Goal: Obtain resource: Download file/media

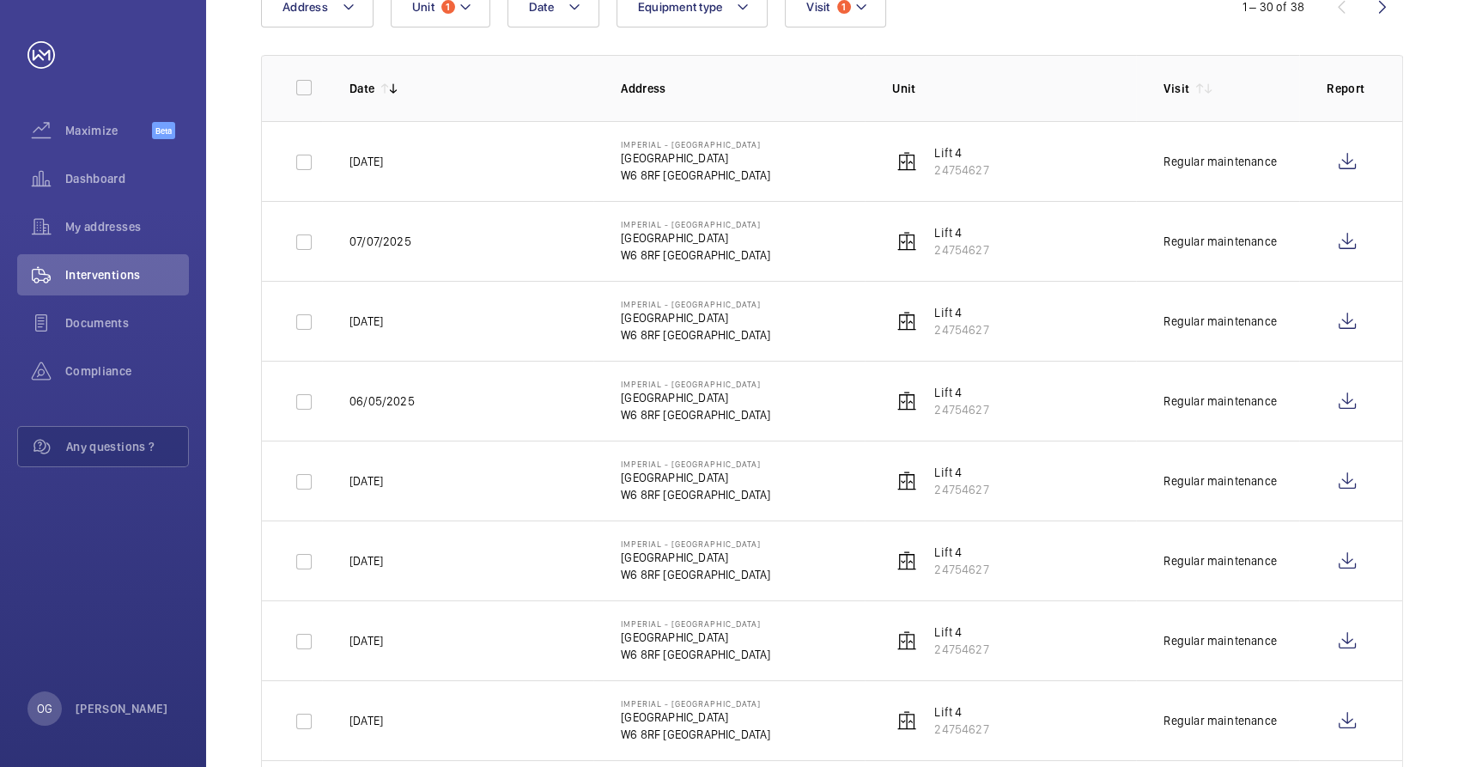
scroll to position [286, 0]
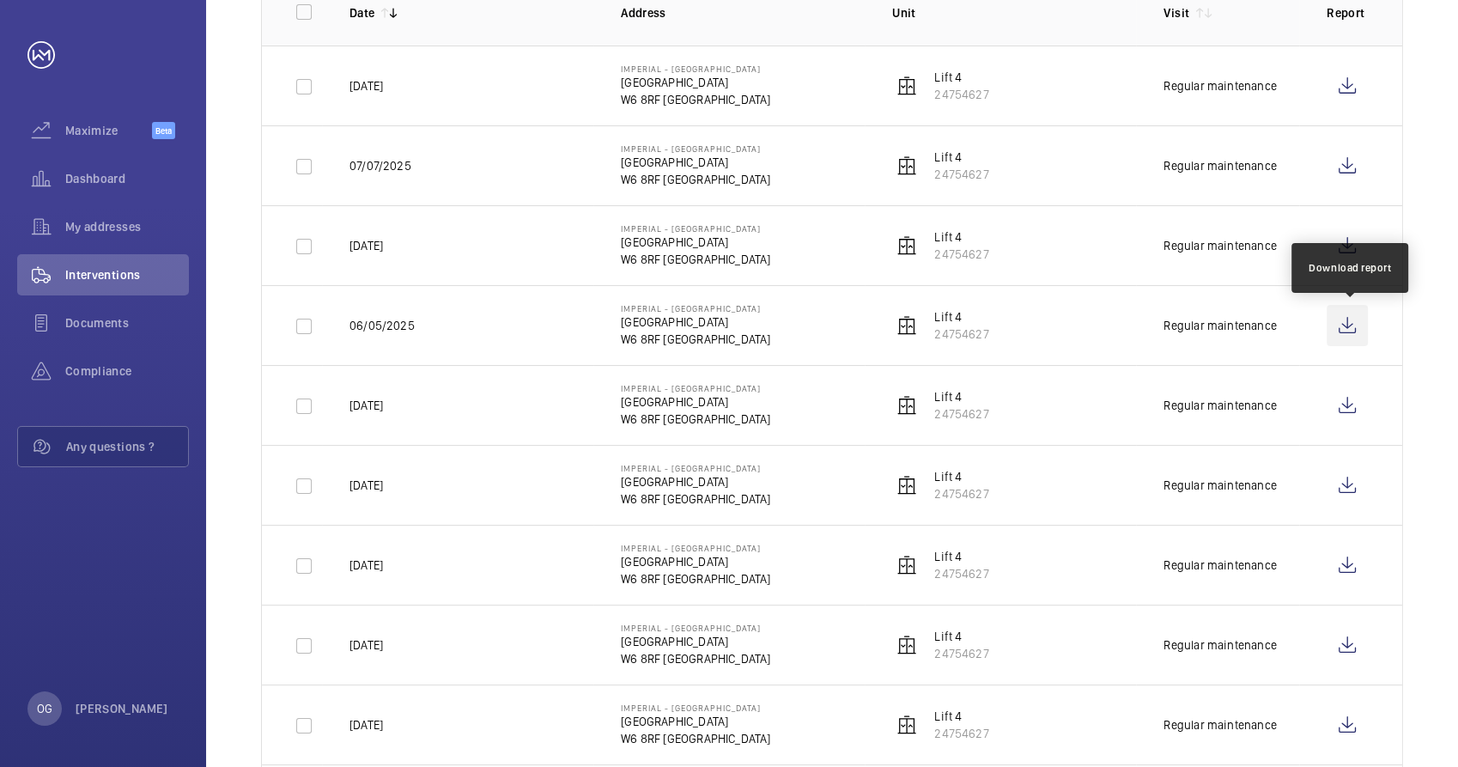
click at [1350, 330] on wm-front-icon-button at bounding box center [1347, 325] width 41 height 41
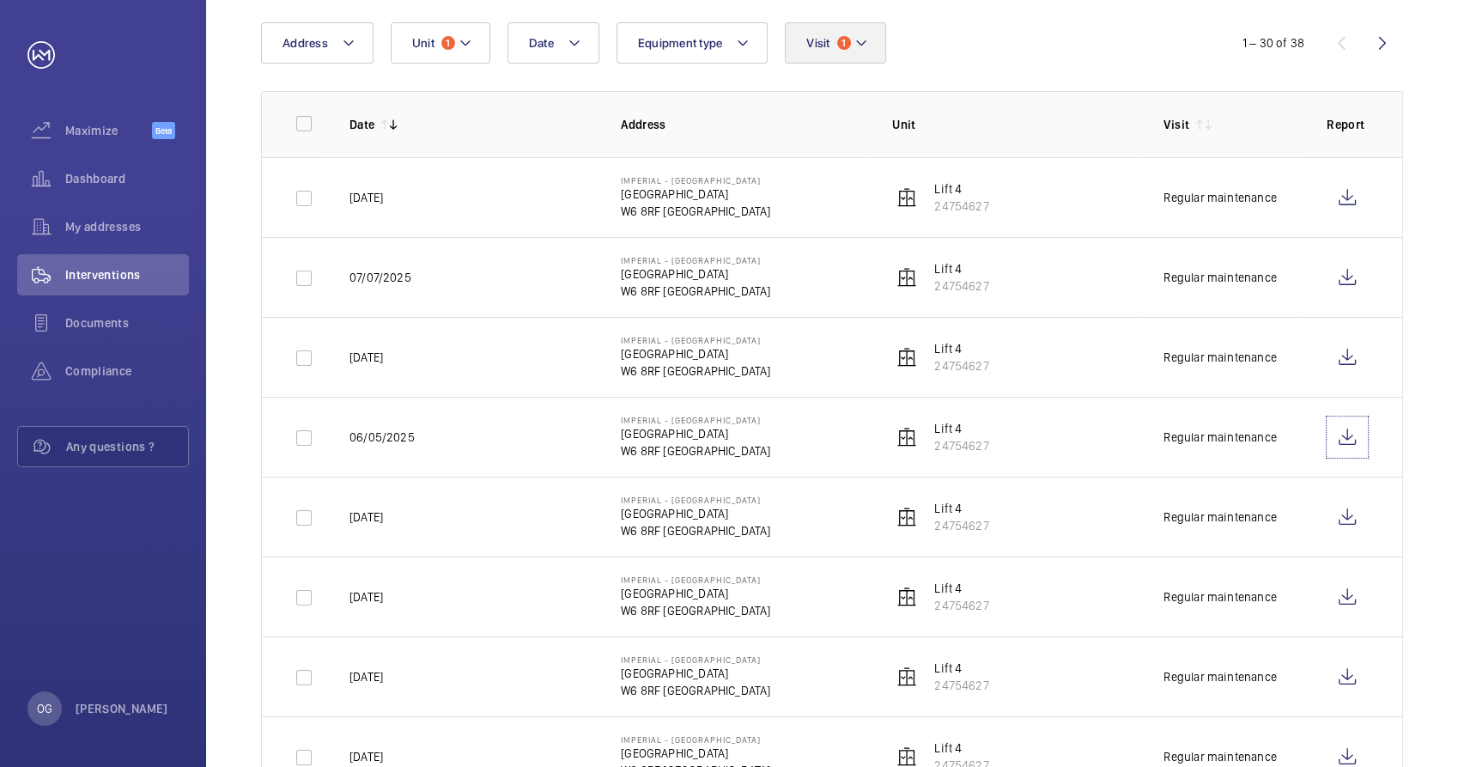
scroll to position [0, 0]
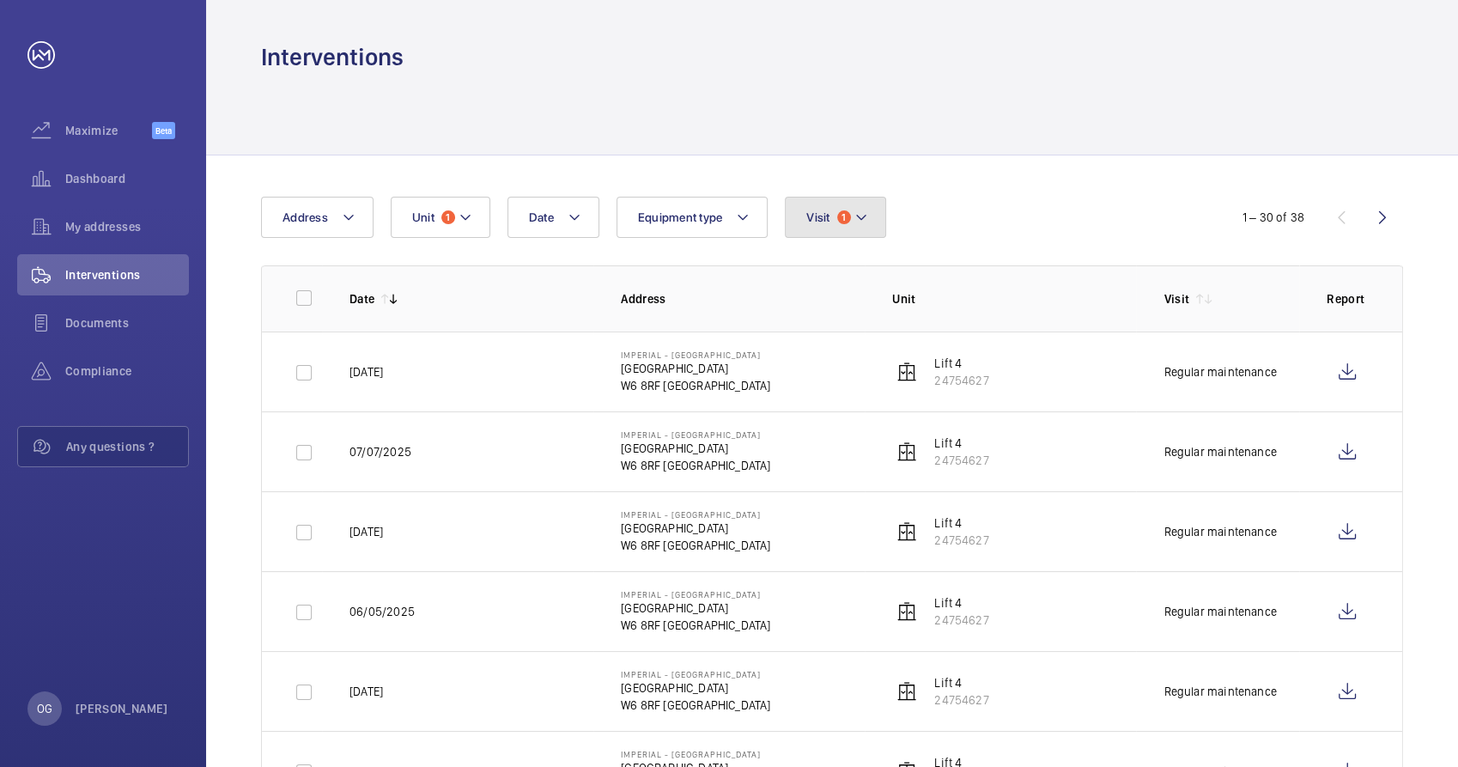
click at [876, 227] on button "Visit 1" at bounding box center [835, 217] width 100 height 41
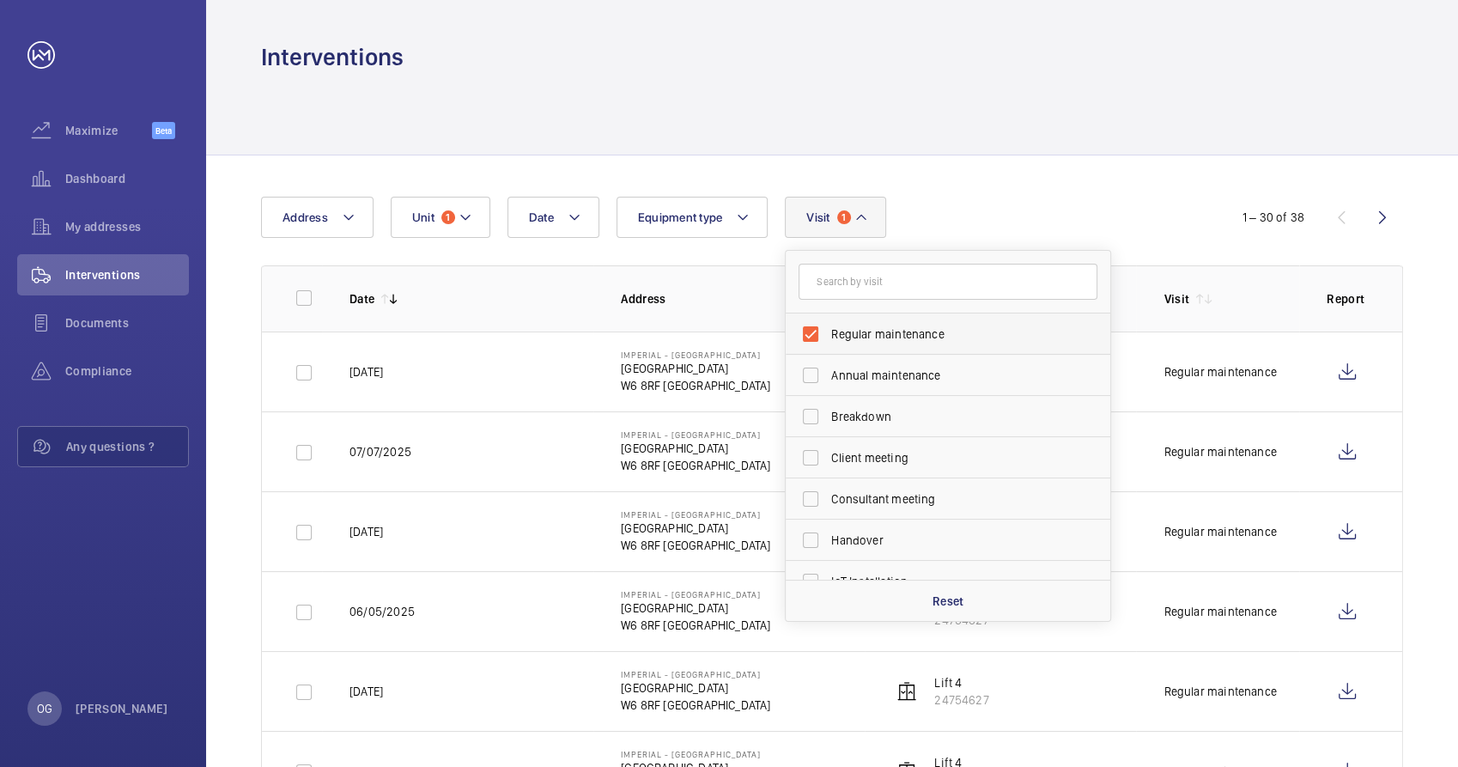
click at [882, 328] on span "Regular maintenance" at bounding box center [949, 333] width 236 height 17
click at [828, 328] on input "Regular maintenance" at bounding box center [811, 334] width 34 height 34
checkbox input "false"
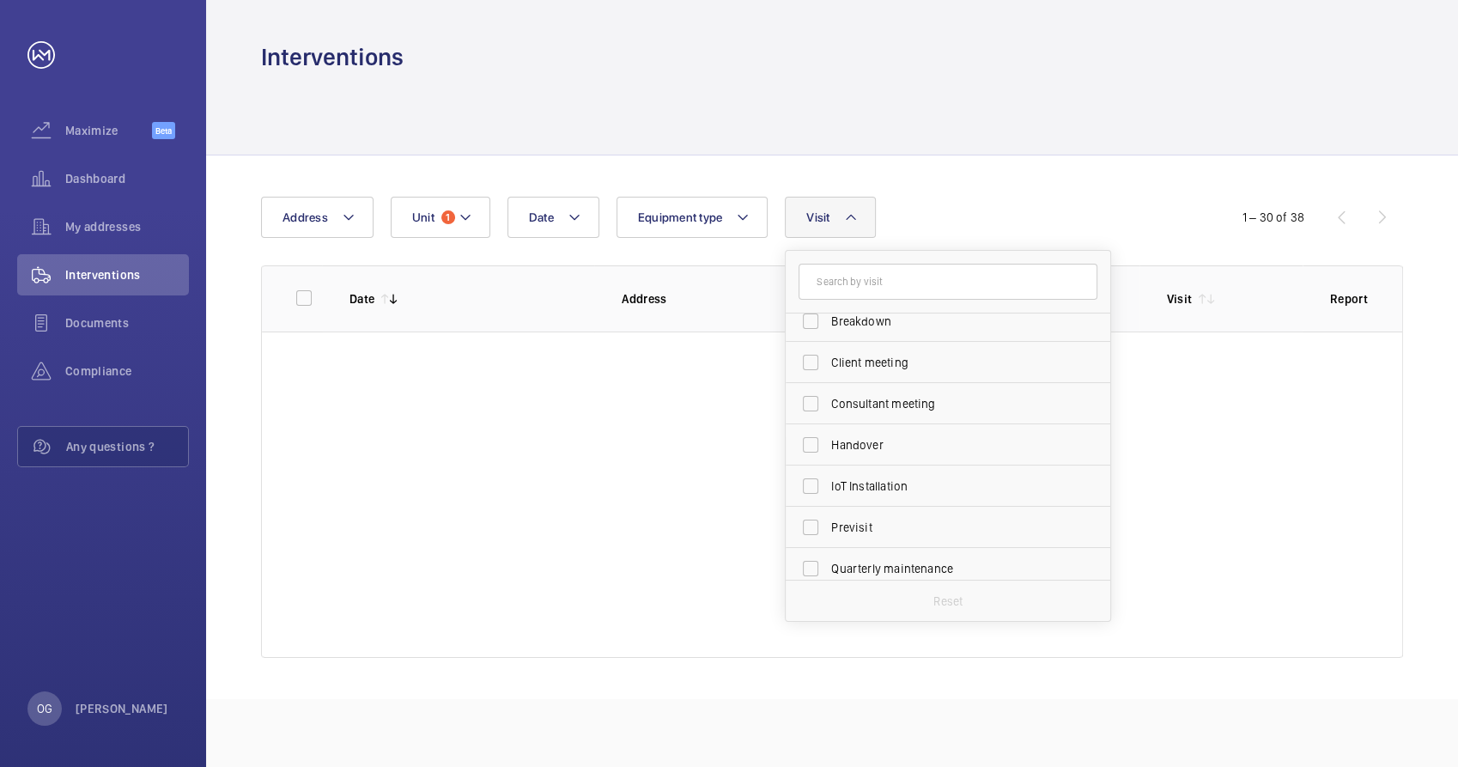
click at [898, 313] on span "Breakdown" at bounding box center [949, 321] width 236 height 17
click at [828, 313] on input "Breakdown" at bounding box center [811, 321] width 34 height 34
checkbox input "true"
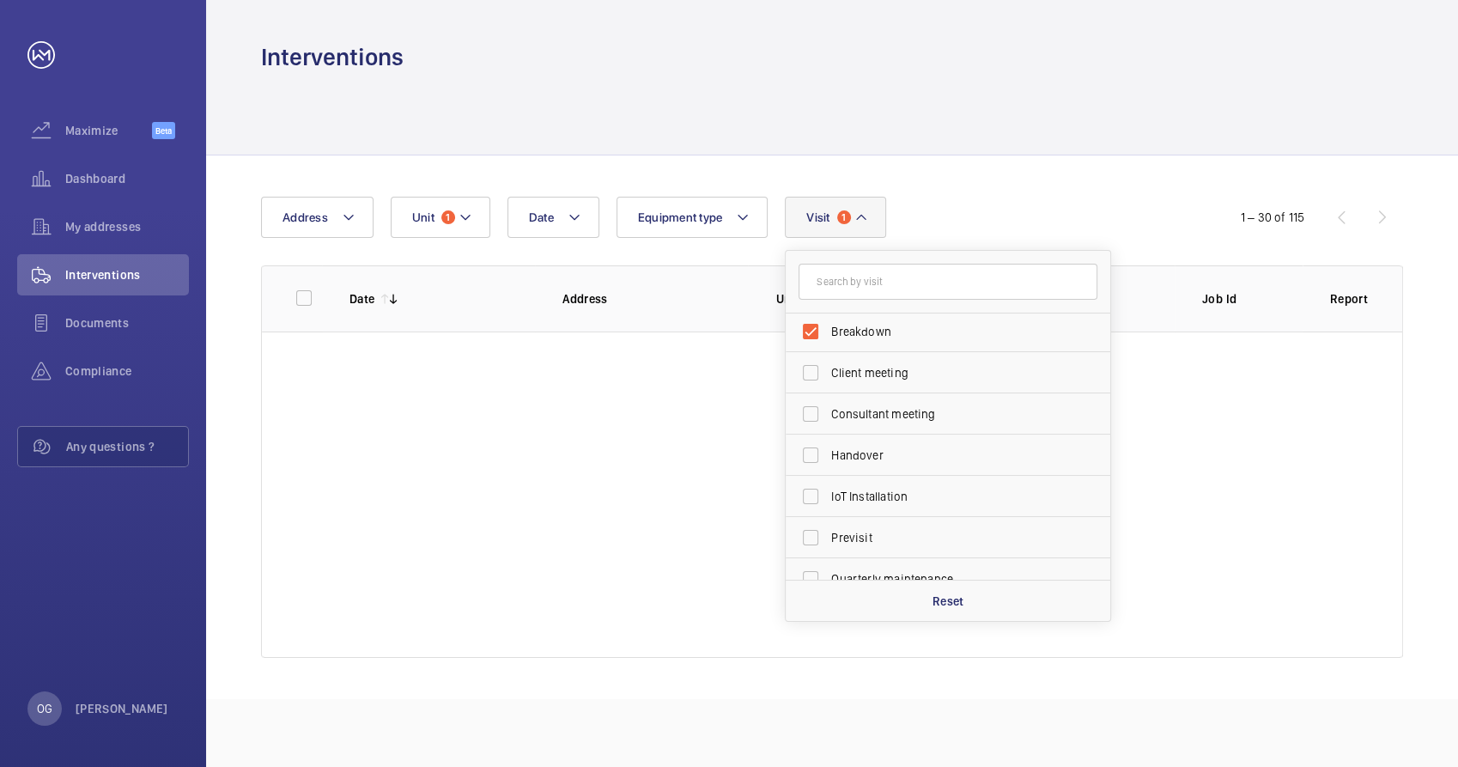
click at [975, 207] on div "Date Address Unit 1 Equipment type Visit 1 Regular maintenance Annual maintenan…" at bounding box center [729, 217] width 936 height 41
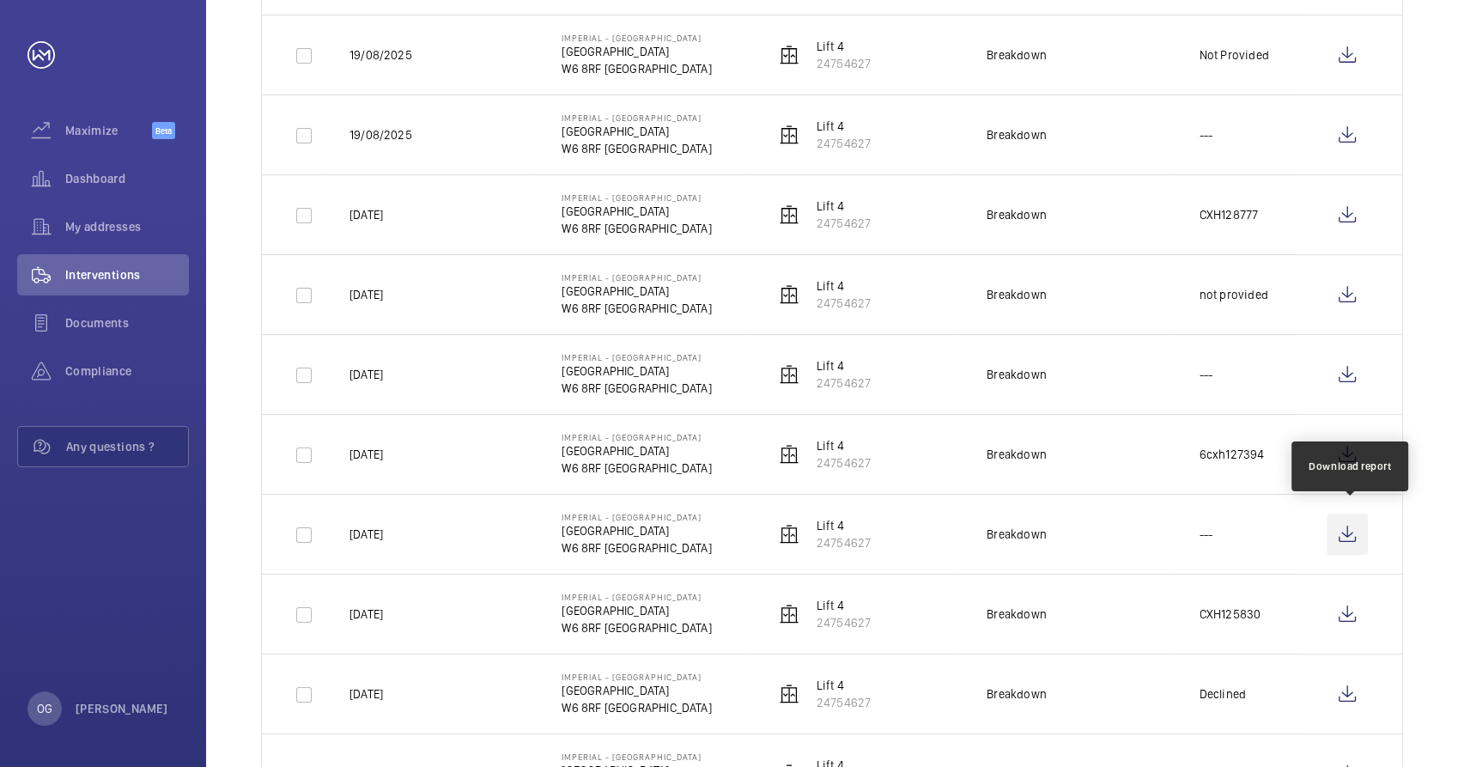
scroll to position [477, 0]
click at [1341, 538] on wm-front-icon-button at bounding box center [1347, 534] width 41 height 41
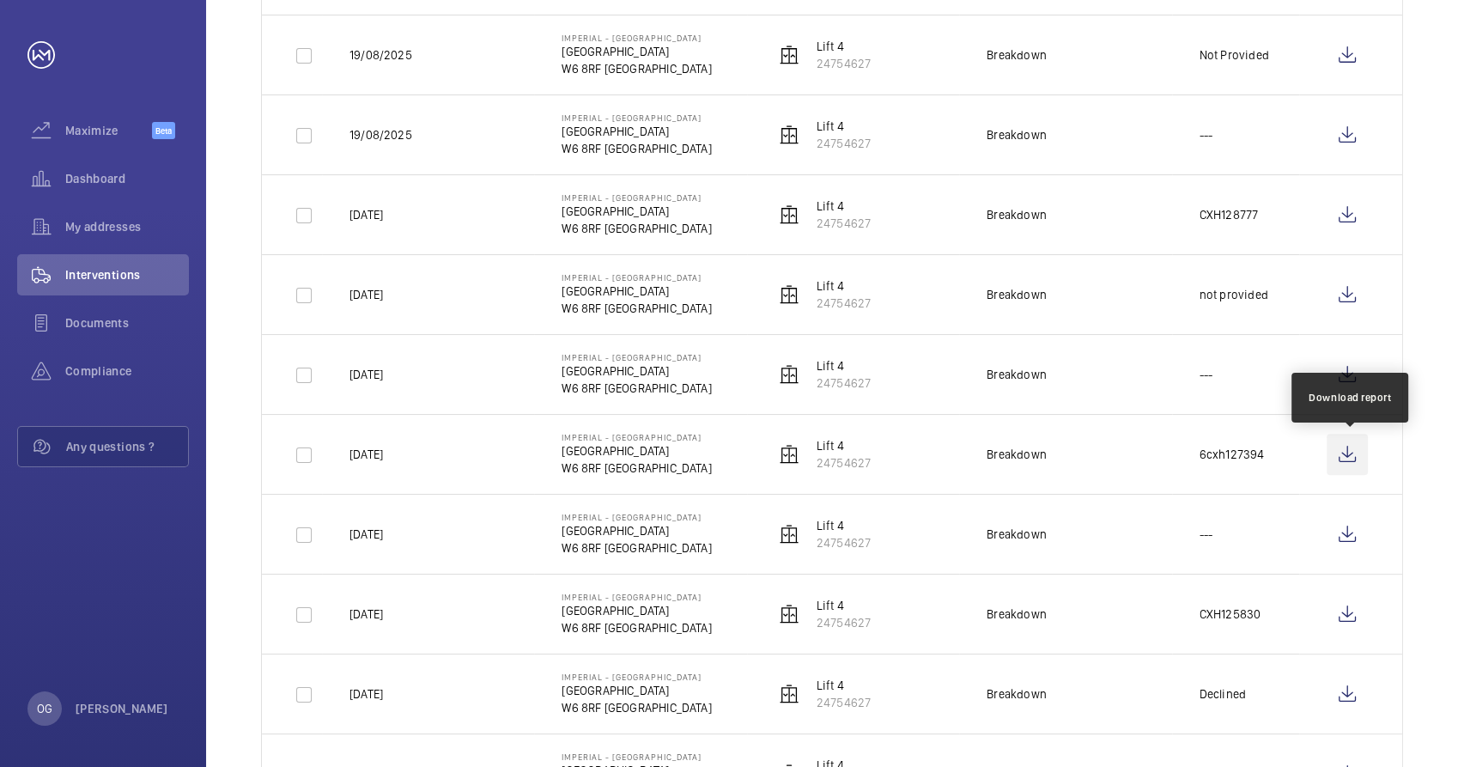
click at [1342, 451] on wm-front-icon-button at bounding box center [1347, 454] width 41 height 41
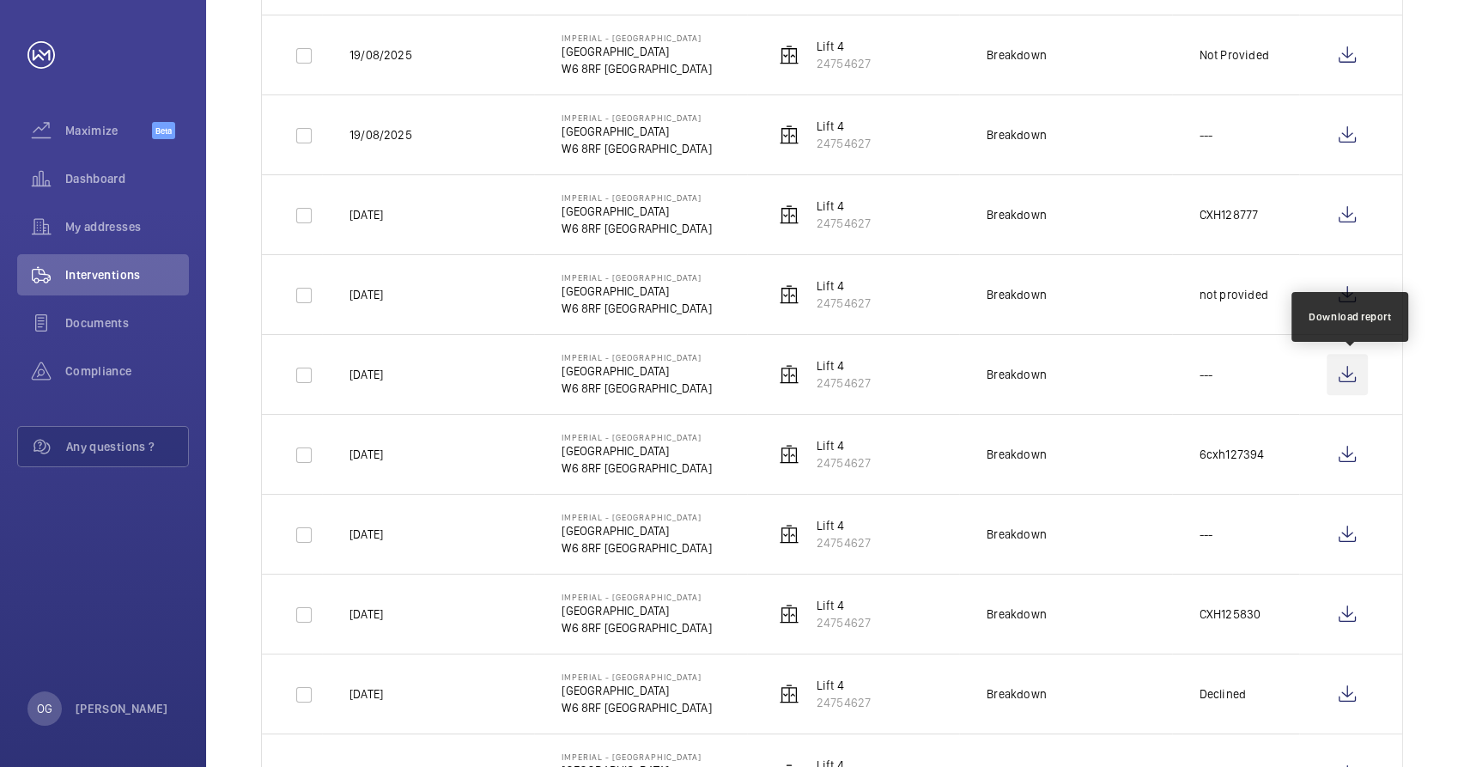
click at [1341, 375] on wm-front-icon-button at bounding box center [1347, 374] width 41 height 41
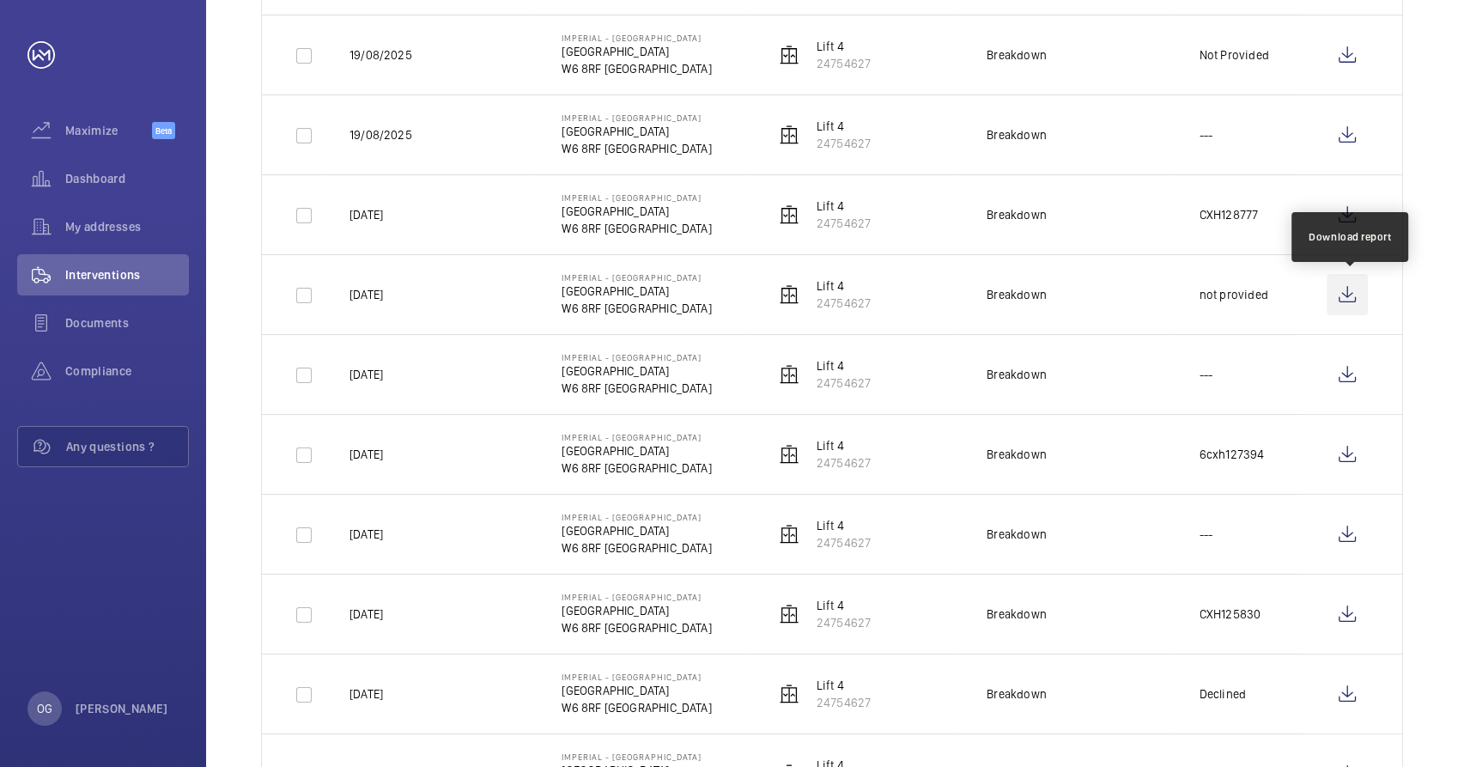
click at [1353, 303] on wm-front-icon-button at bounding box center [1347, 294] width 41 height 41
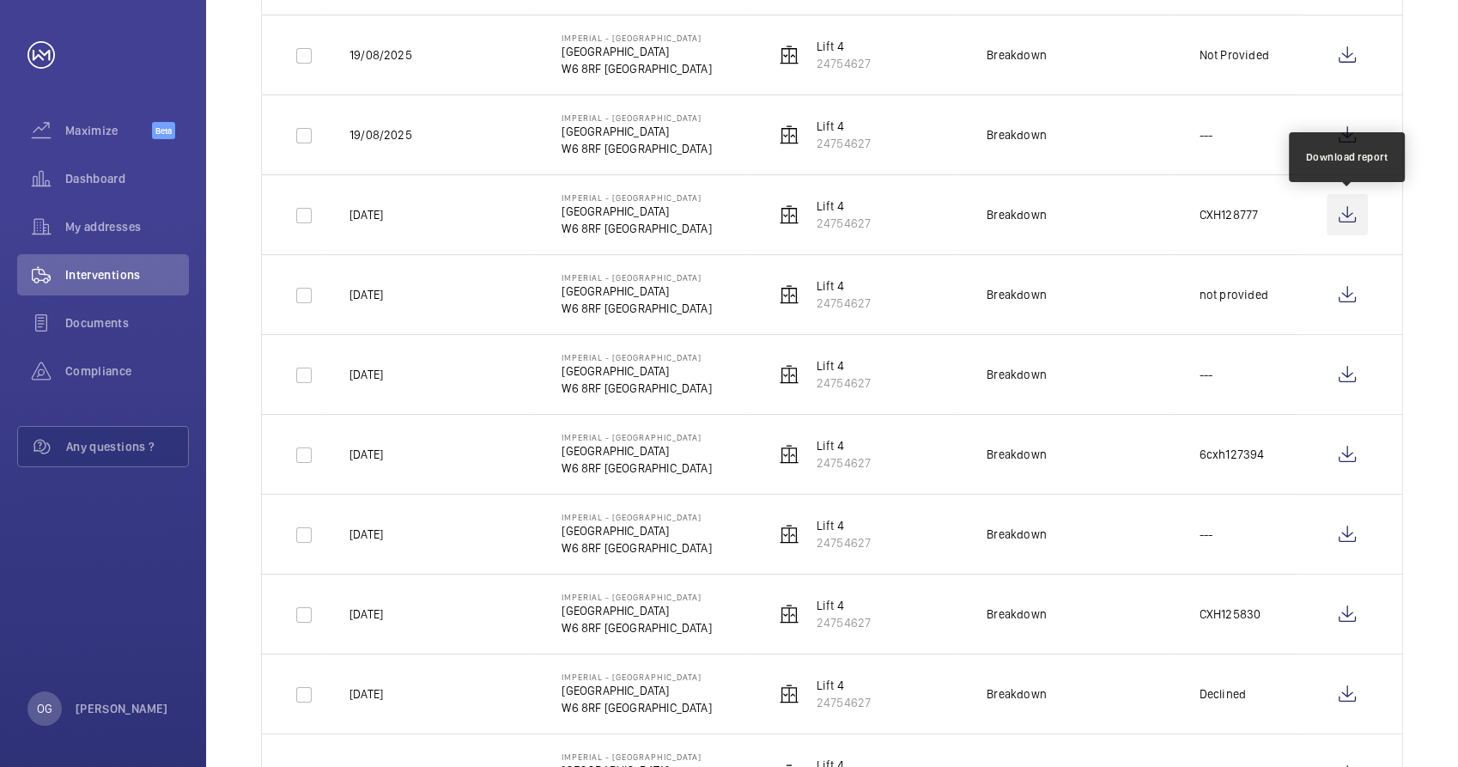
click at [1337, 221] on wm-front-icon-button at bounding box center [1347, 214] width 41 height 41
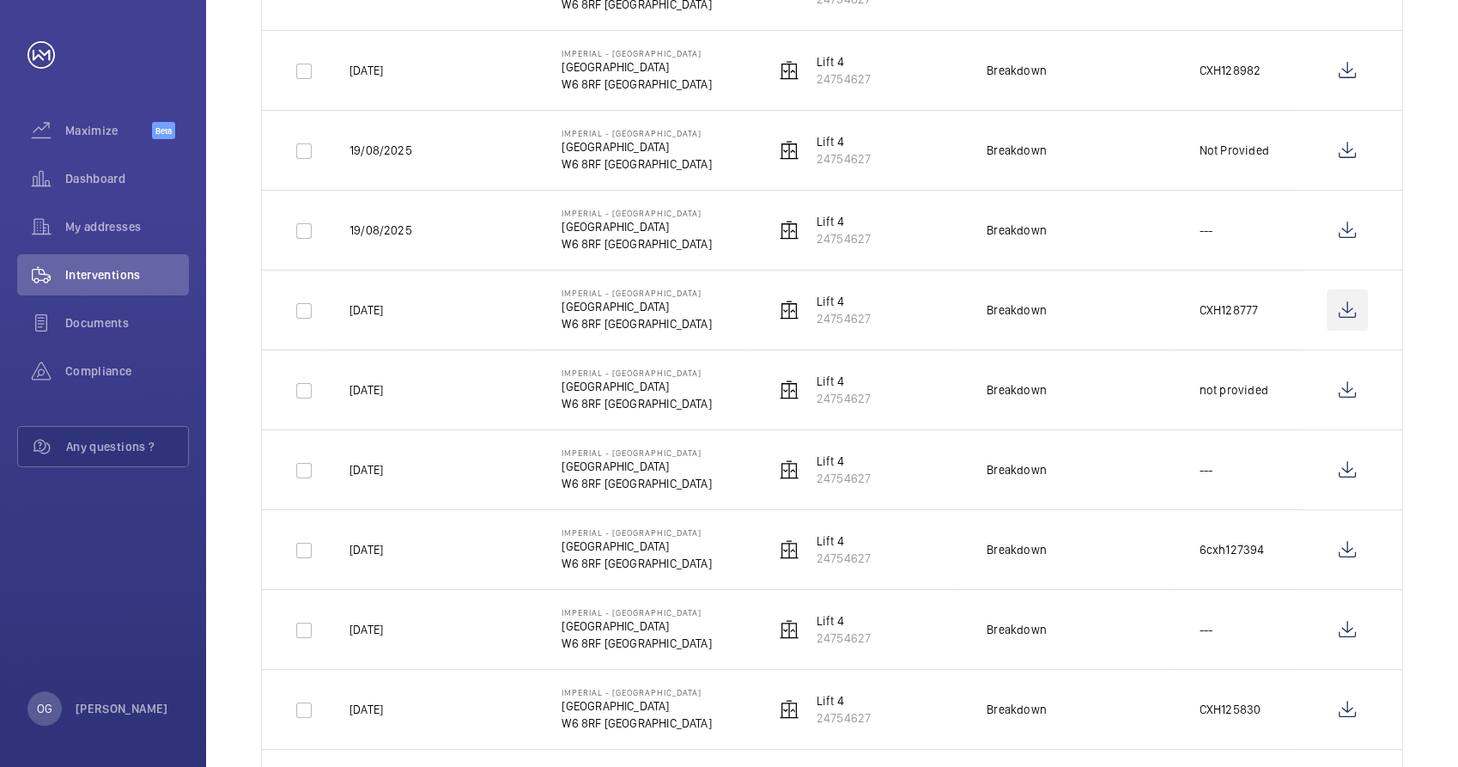
scroll to position [286, 0]
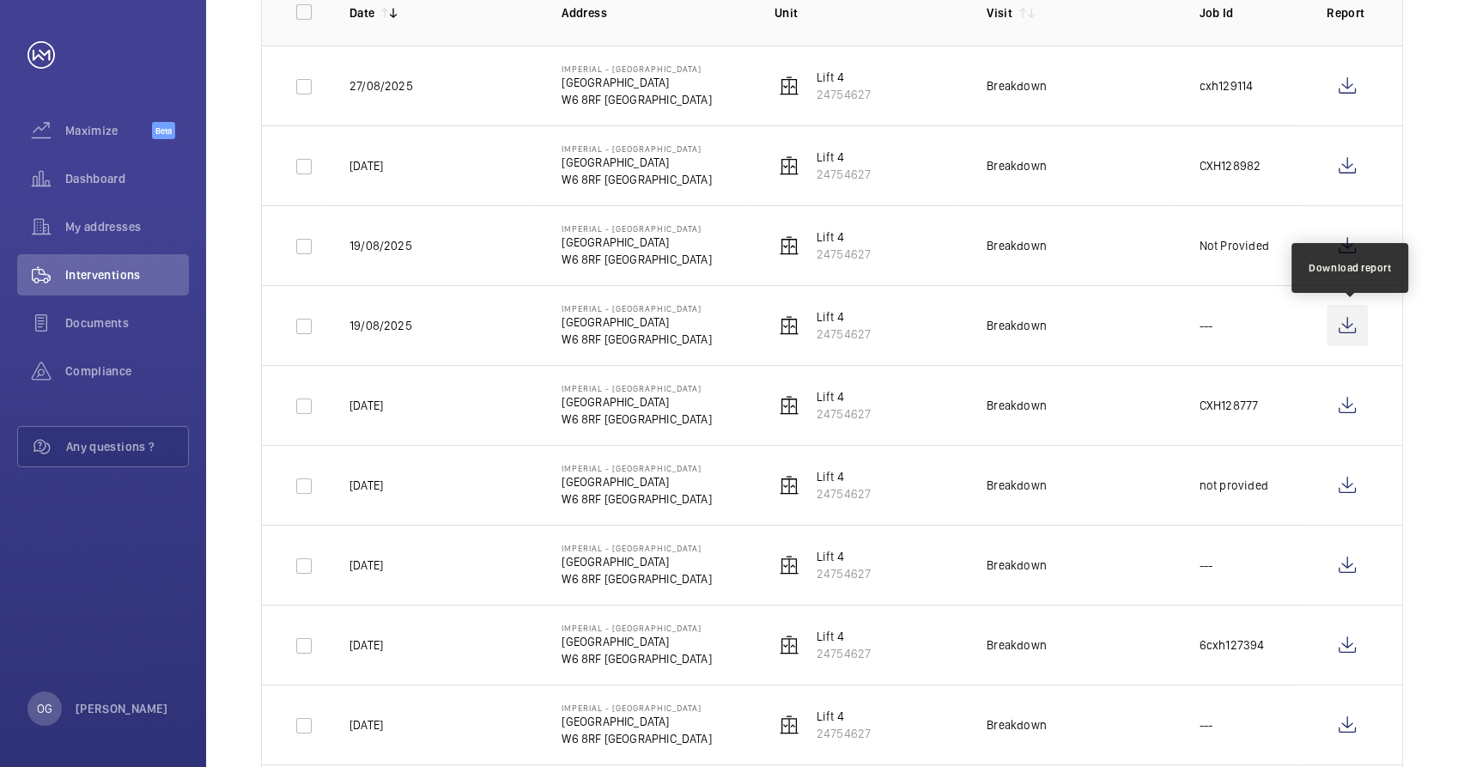
click at [1347, 323] on wm-front-icon-button at bounding box center [1347, 325] width 41 height 41
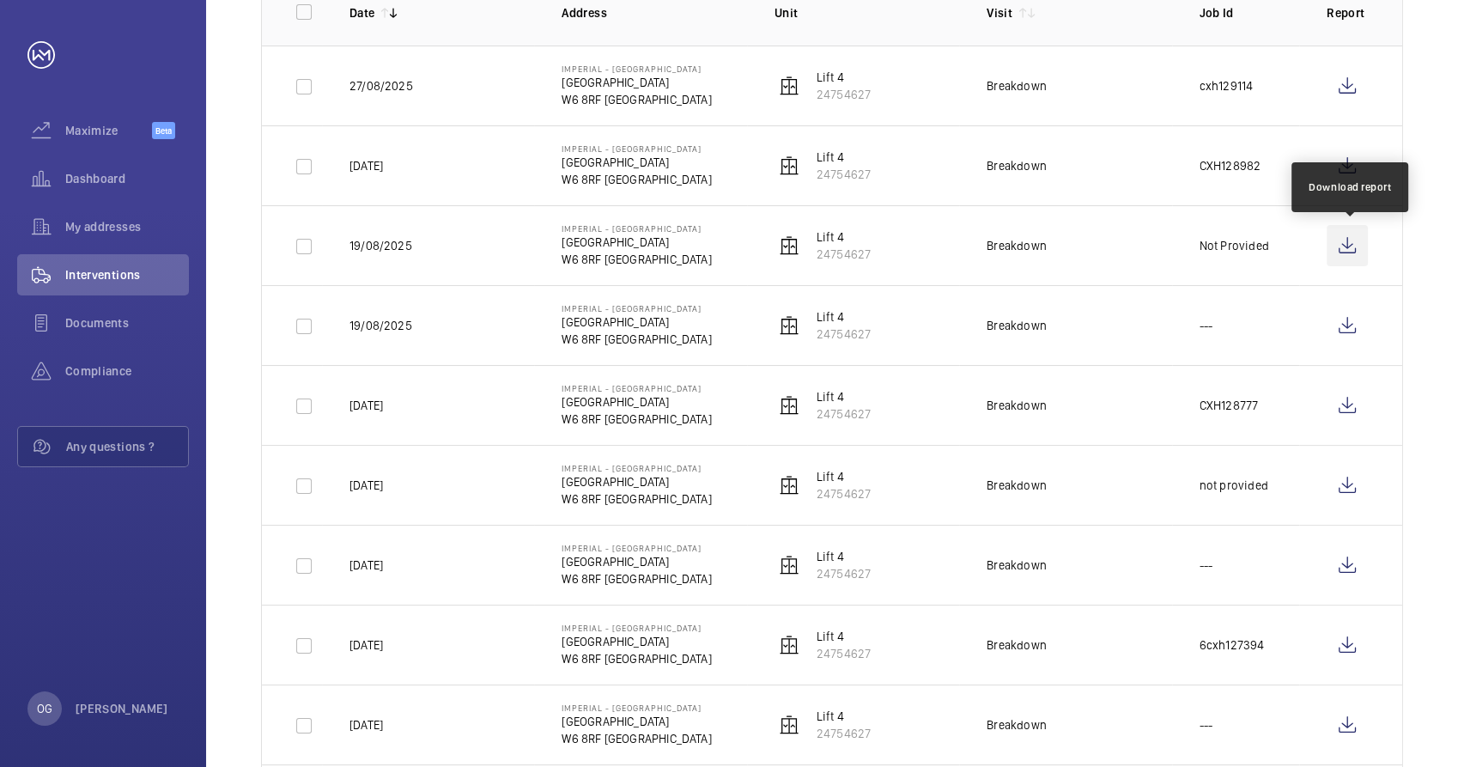
click at [1333, 240] on wm-front-icon-button at bounding box center [1347, 245] width 41 height 41
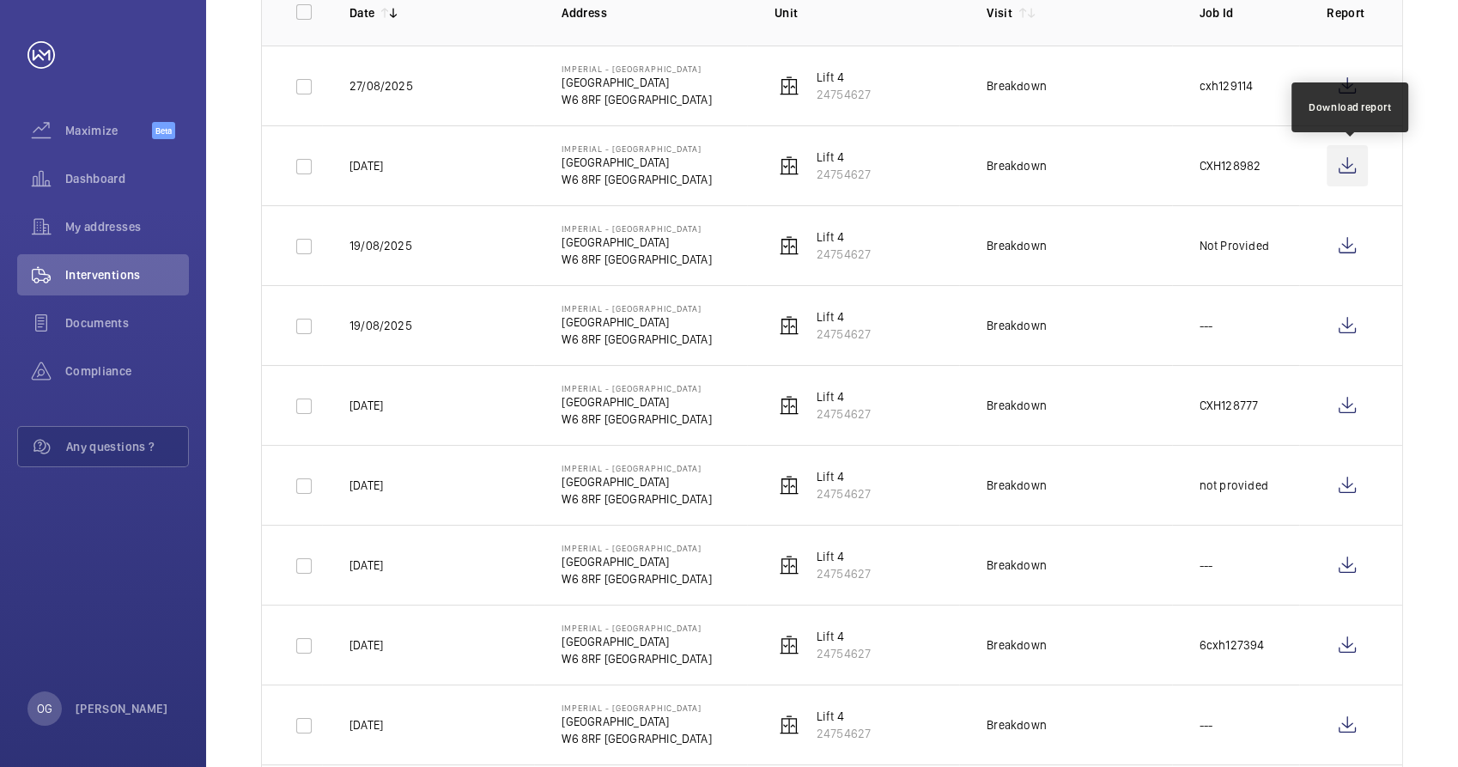
click at [1341, 162] on wm-front-icon-button at bounding box center [1347, 165] width 41 height 41
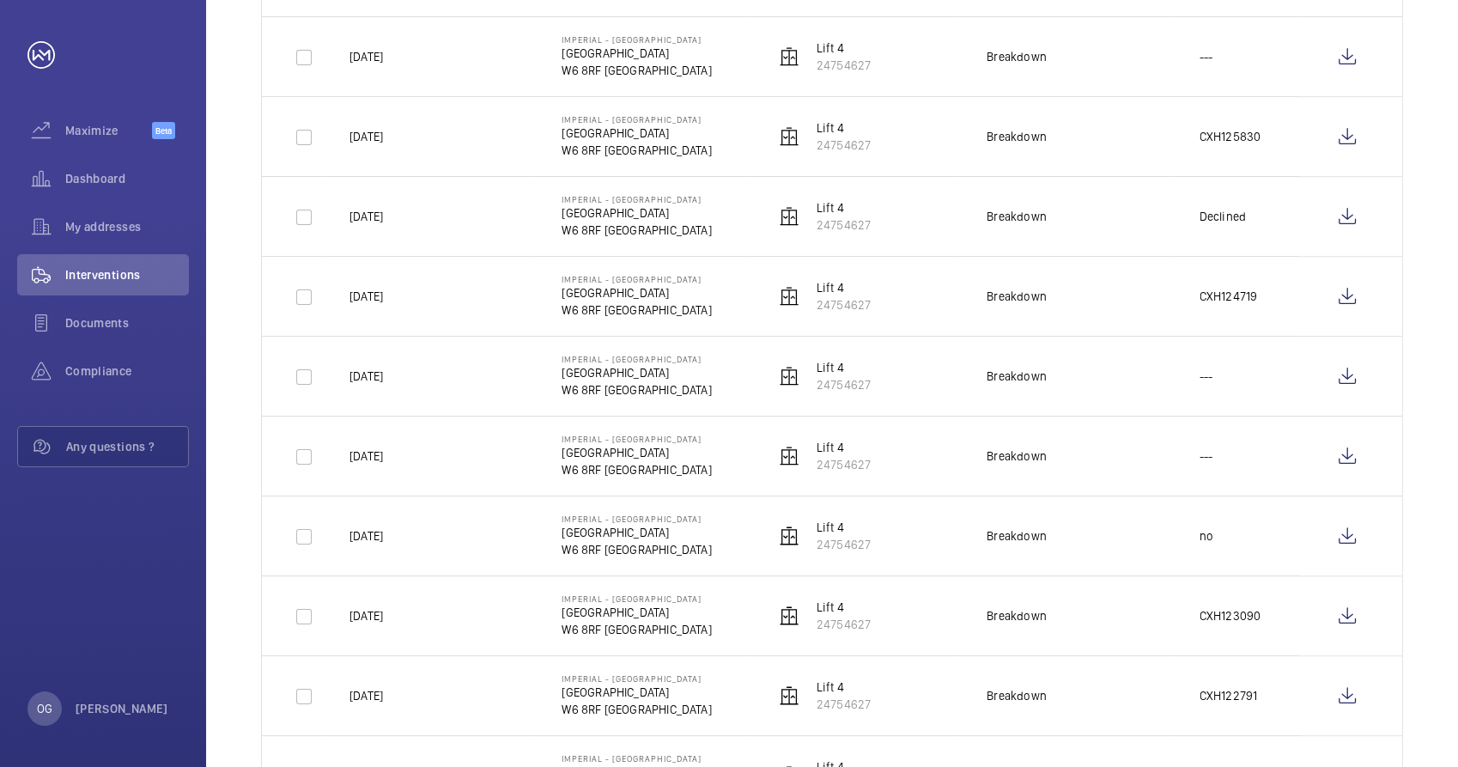
scroll to position [572, 0]
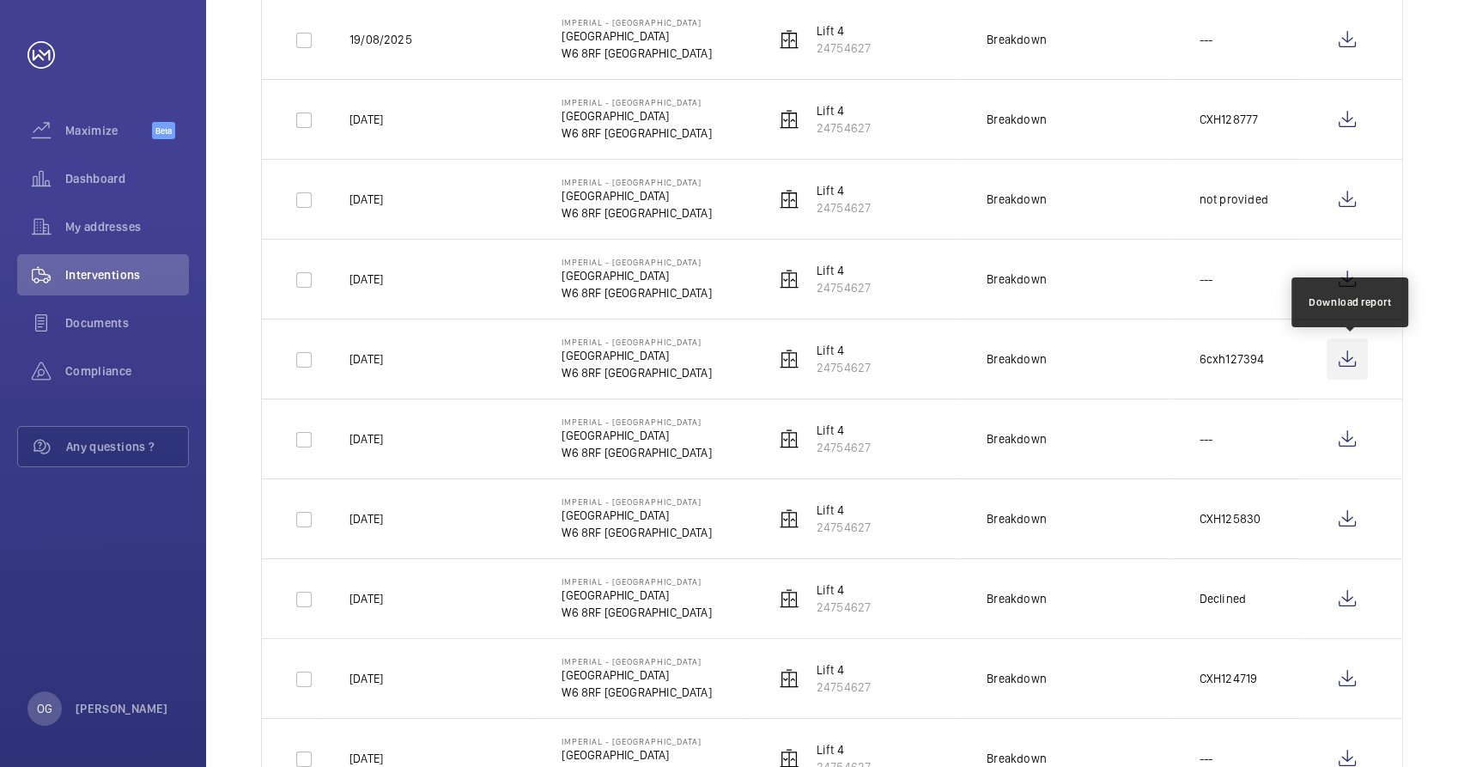
click at [1353, 359] on wm-front-icon-button at bounding box center [1347, 358] width 41 height 41
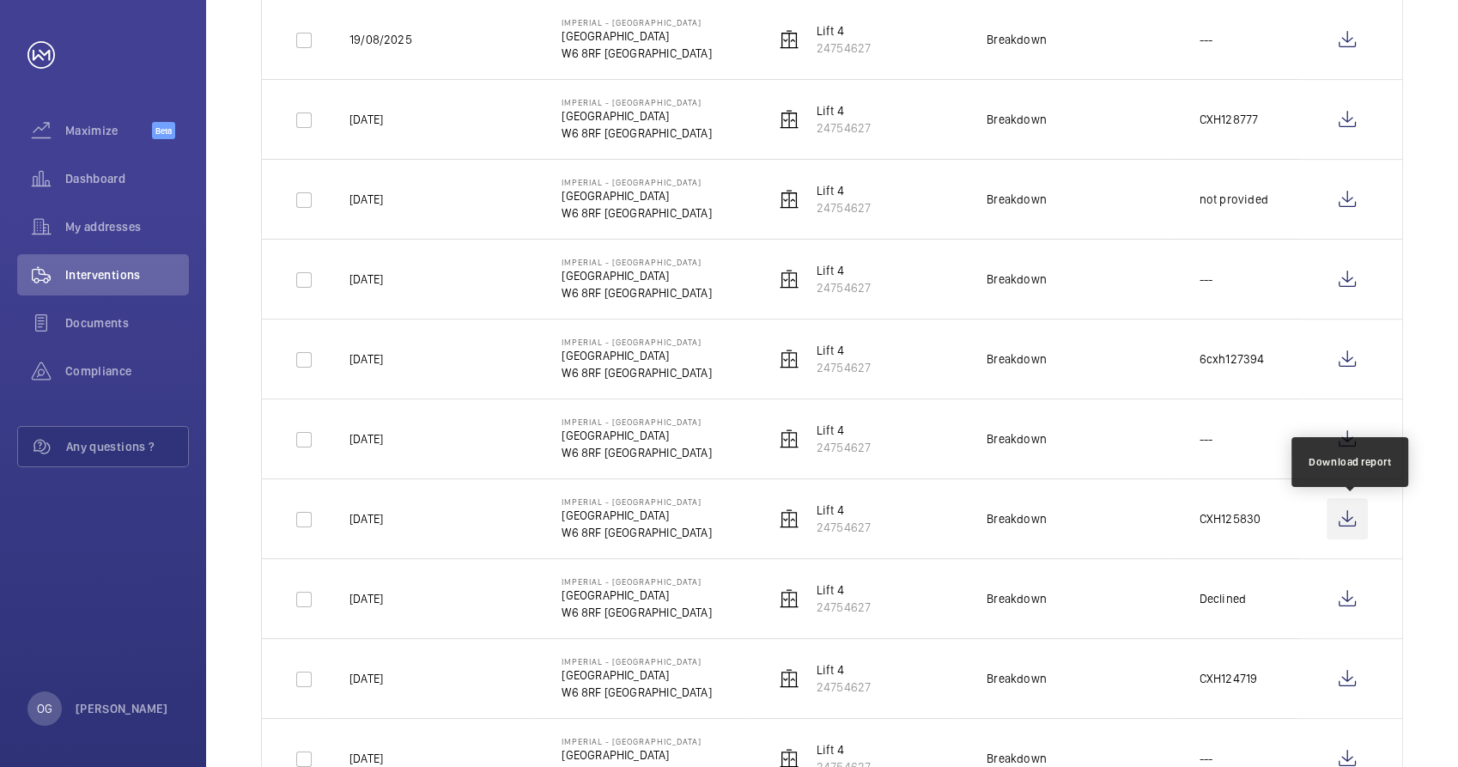
click at [1347, 526] on wm-front-icon-button at bounding box center [1347, 518] width 41 height 41
